Goal: Task Accomplishment & Management: Manage account settings

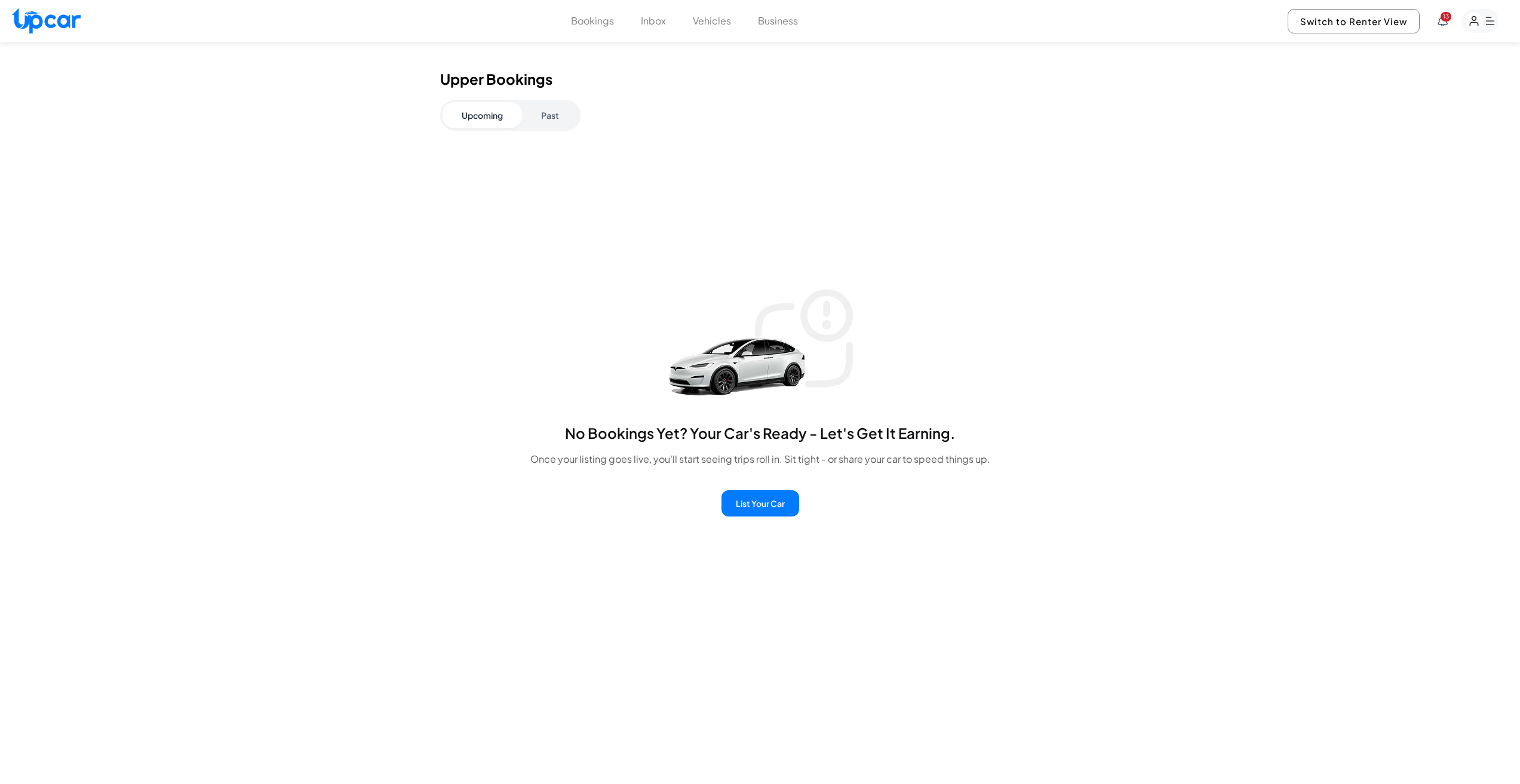
click at [779, 33] on div "Bookings Inbox Vehicles Business 13 Switch to Renter View 13" at bounding box center [760, 21] width 1520 height 42
drag, startPoint x: 786, startPoint y: 10, endPoint x: 786, endPoint y: 18, distance: 8.0
click at [786, 18] on div "Bookings Inbox Vehicles Business 13 Switch to Renter View 13" at bounding box center [760, 21] width 1520 height 42
click at [784, 28] on div "Bookings Inbox Vehicles Business 13 Switch to Renter View 13" at bounding box center [760, 21] width 1520 height 42
click at [787, 15] on button "Business" at bounding box center [777, 21] width 40 height 15
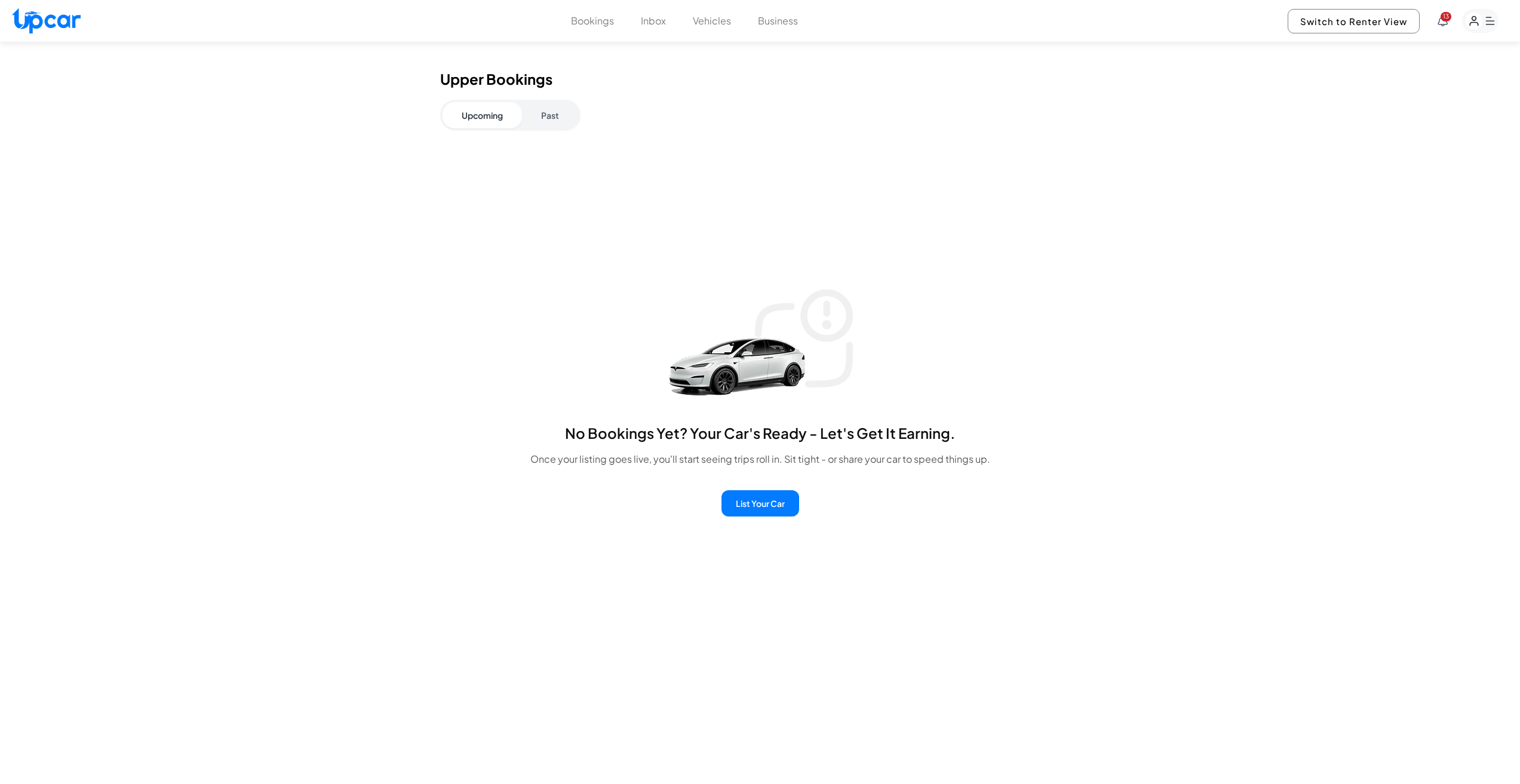
click at [787, 15] on button "Business" at bounding box center [777, 21] width 40 height 15
drag, startPoint x: 787, startPoint y: 15, endPoint x: 781, endPoint y: 20, distance: 7.8
click at [781, 20] on button "Business" at bounding box center [777, 21] width 40 height 15
click at [780, 20] on button "Business" at bounding box center [777, 21] width 40 height 15
